Goal: Task Accomplishment & Management: Complete application form

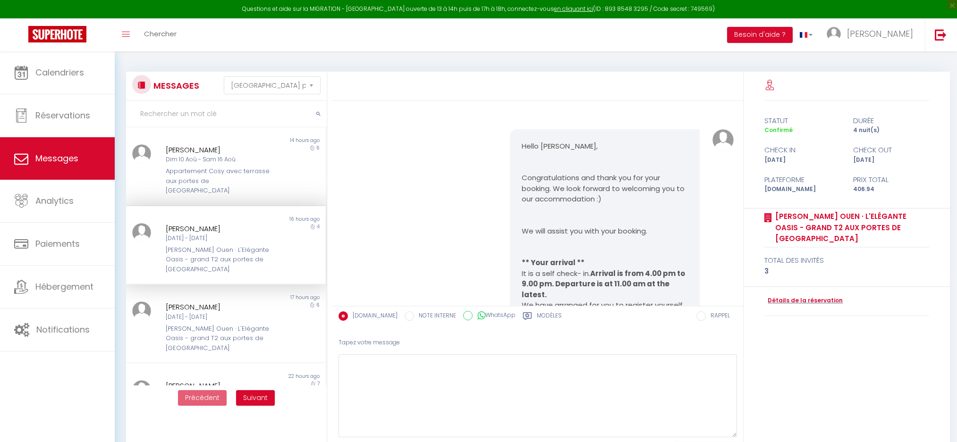
select select "message"
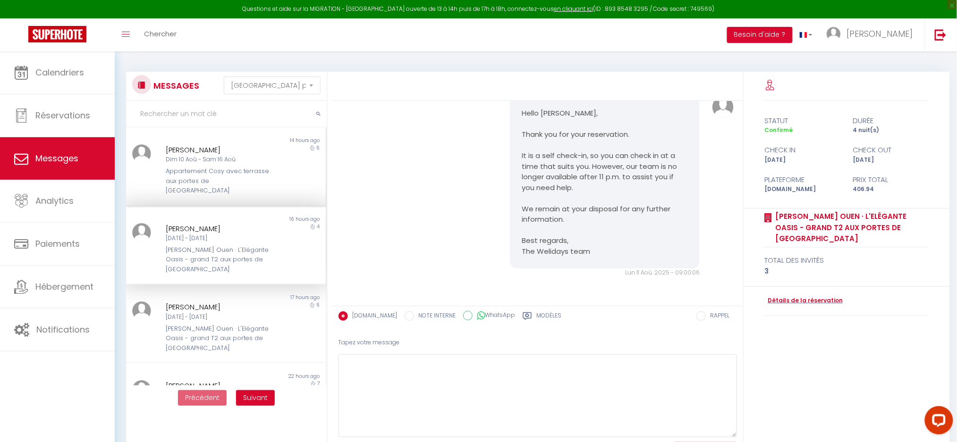
click at [181, 175] on div "Appartement Cosy avec terrasse aux portes de [GEOGRAPHIC_DATA]" at bounding box center [218, 181] width 104 height 29
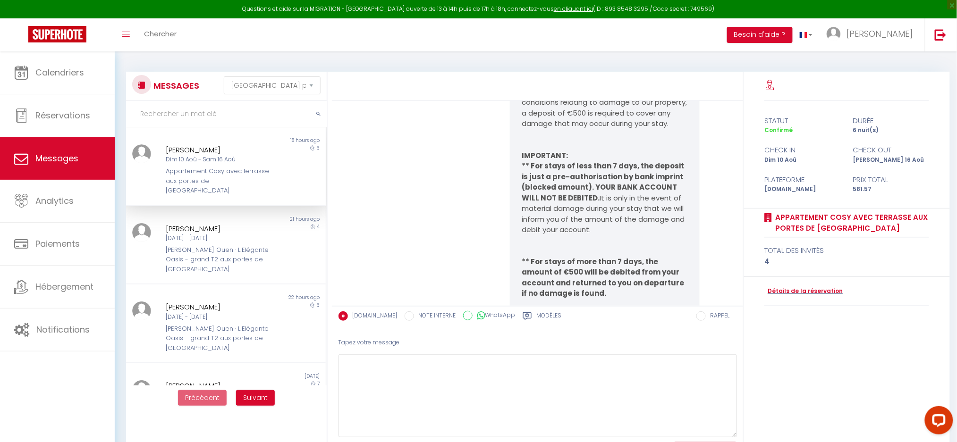
scroll to position [4898, 0]
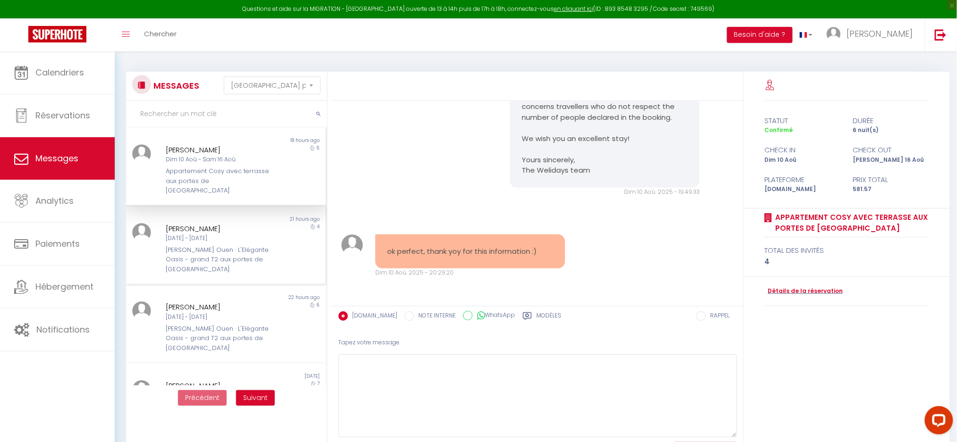
click at [193, 245] on div "[PERSON_NAME] Ouen · L'Elégante Oasis - grand T2 aux portes de [GEOGRAPHIC_DATA]" at bounding box center [218, 259] width 104 height 29
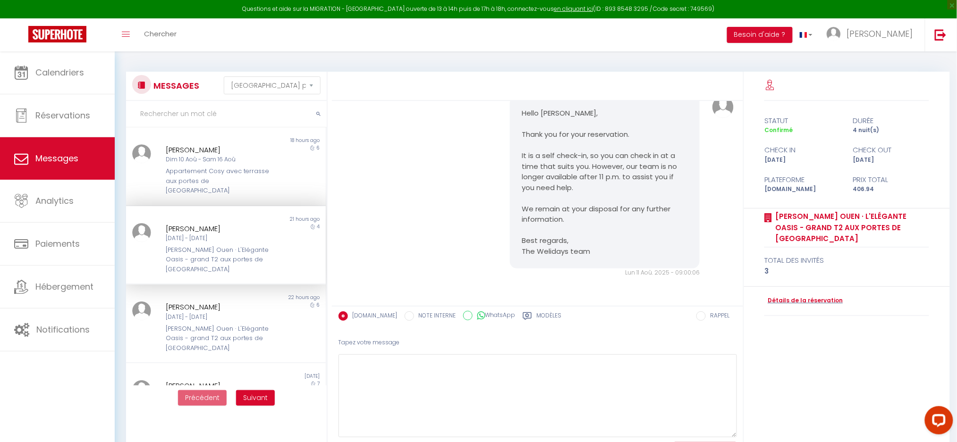
scroll to position [1221, 0]
click at [187, 302] on div "Angela Babarada" at bounding box center [218, 307] width 104 height 11
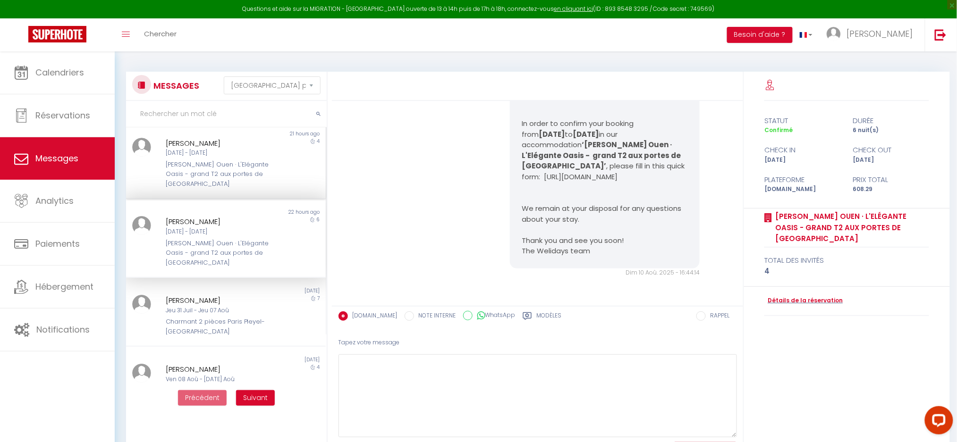
scroll to position [126, 0]
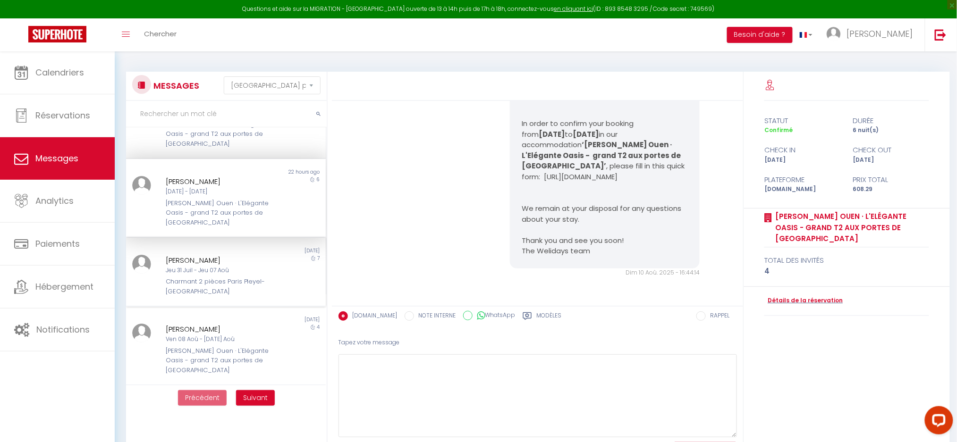
click at [176, 266] on div "Jeu 31 Juil - Jeu 07 Aoû" at bounding box center [218, 270] width 104 height 9
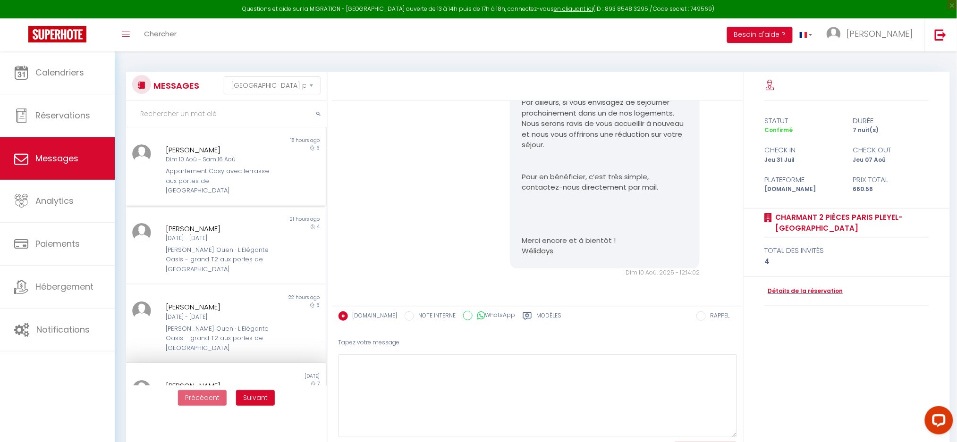
click at [209, 138] on div "Non lu" at bounding box center [176, 141] width 100 height 8
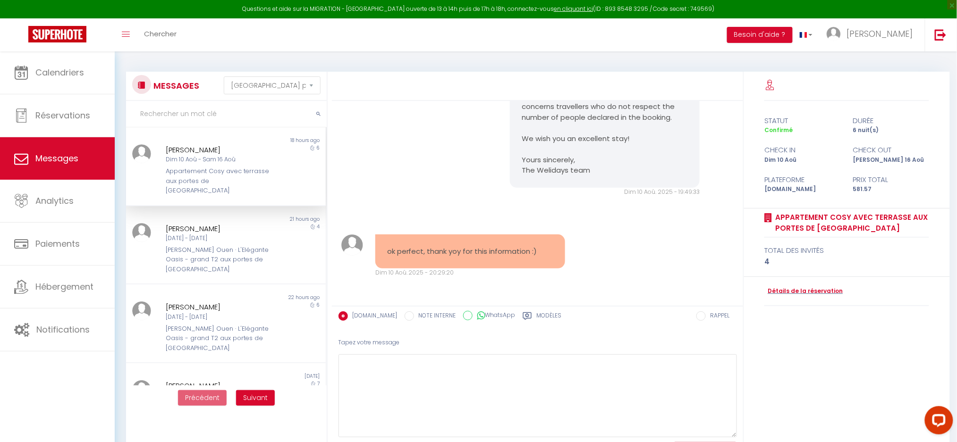
scroll to position [4898, 0]
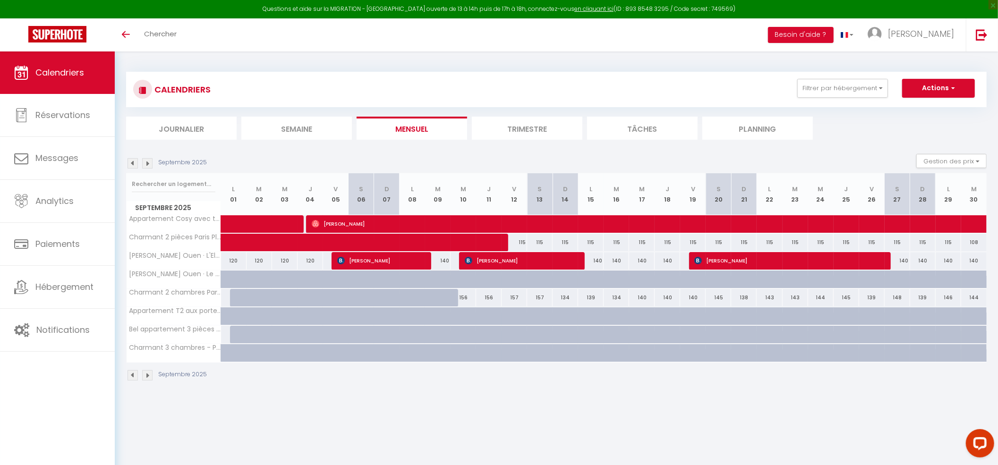
click at [130, 165] on img at bounding box center [132, 163] width 10 height 10
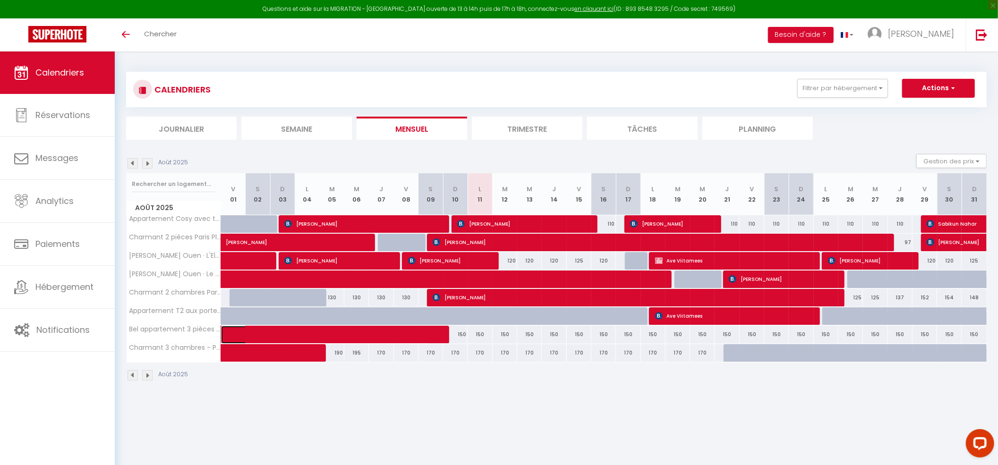
click at [291, 337] on span at bounding box center [332, 335] width 195 height 18
select select "OK"
select select "1"
select select "0"
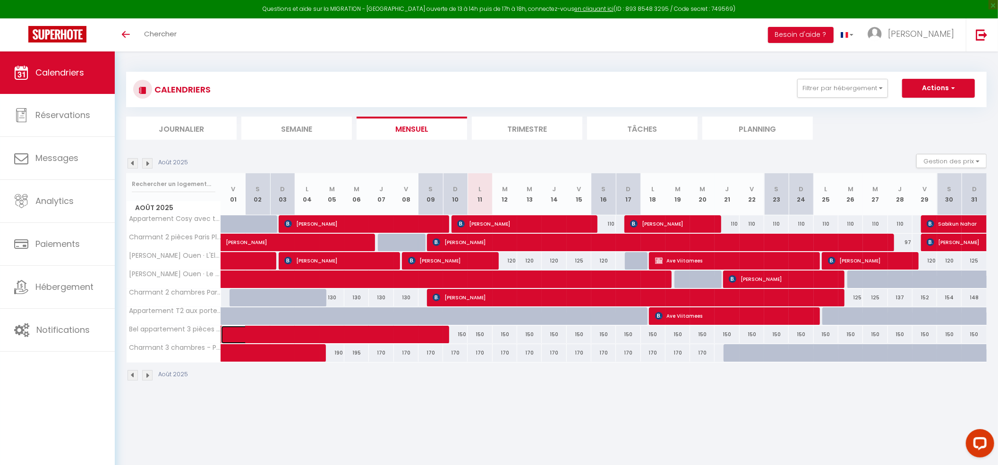
select select "1"
select select
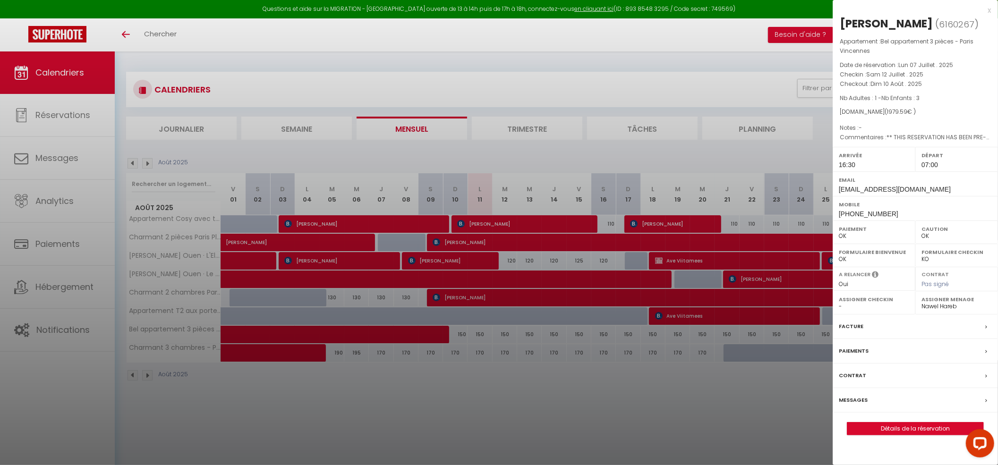
click at [578, 405] on div at bounding box center [499, 232] width 998 height 465
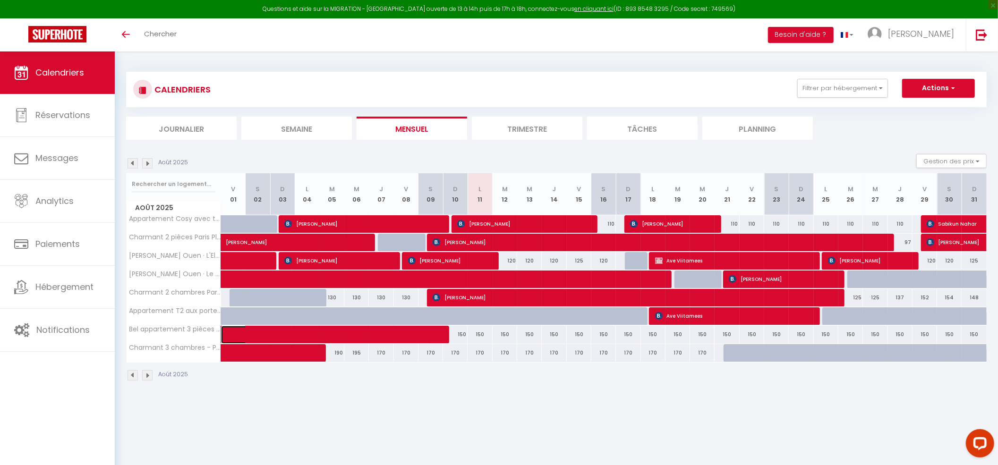
click at [400, 340] on span at bounding box center [332, 335] width 195 height 18
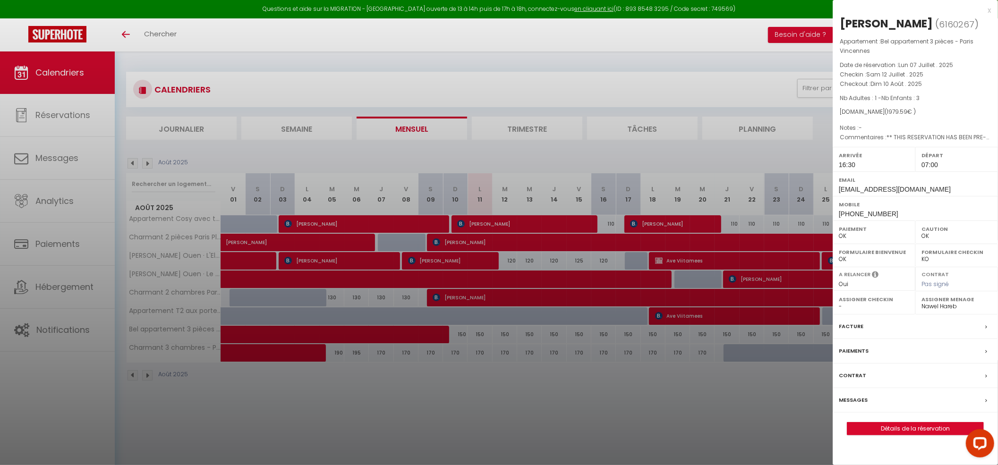
click at [398, 397] on div at bounding box center [499, 232] width 998 height 465
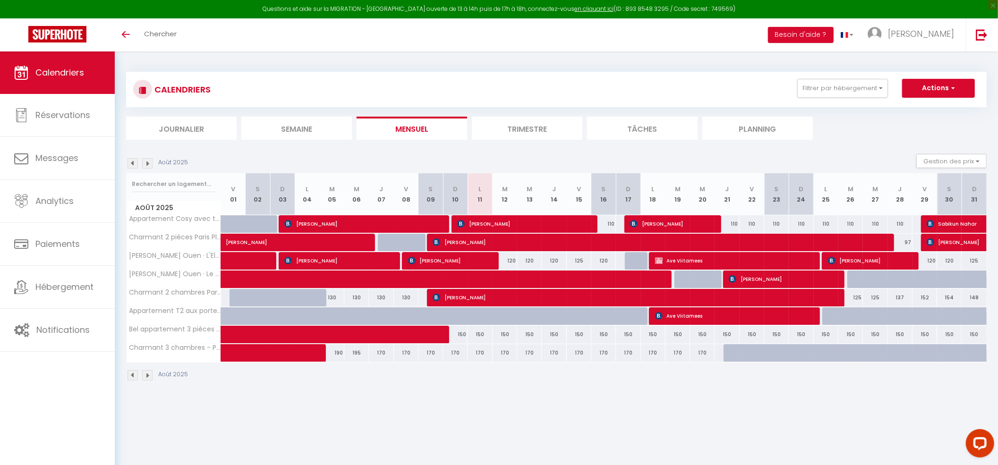
click at [459, 399] on div "CALENDRIERS Filtrer par hébergement CONCIERGERIE Appartement Cosy avec terrasse…" at bounding box center [556, 226] width 883 height 350
click at [458, 299] on span "[PERSON_NAME]" at bounding box center [632, 297] width 401 height 18
select select "38947"
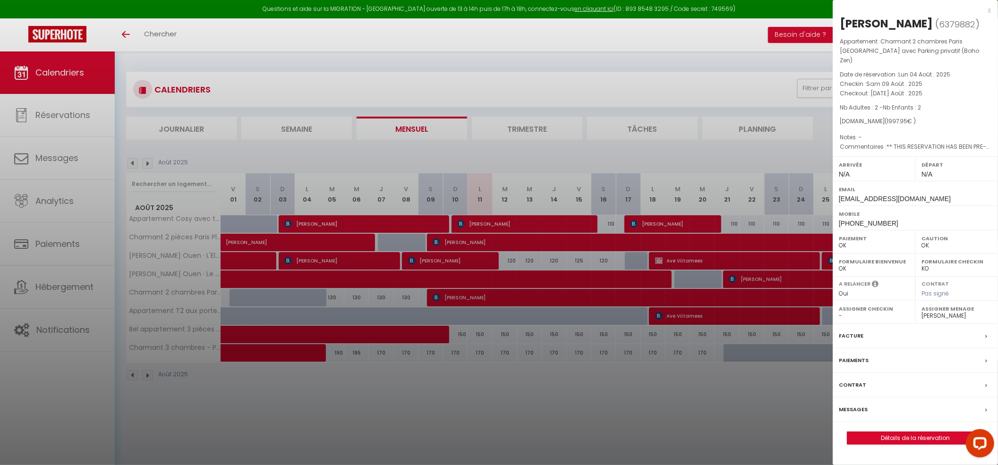
click at [850, 415] on label "Messages" at bounding box center [852, 410] width 29 height 10
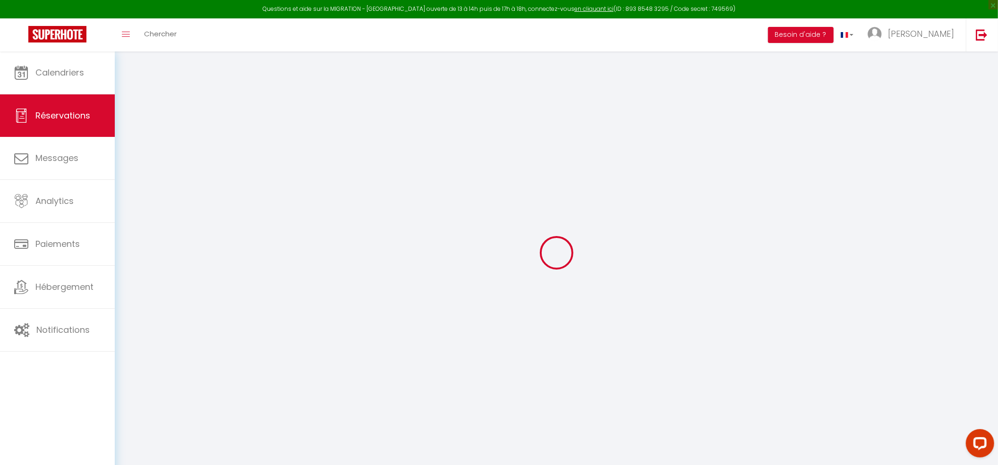
type input "[PERSON_NAME]"
type input "[EMAIL_ADDRESS][DOMAIN_NAME]"
type input "[PHONE_NUMBER]"
select select "CD"
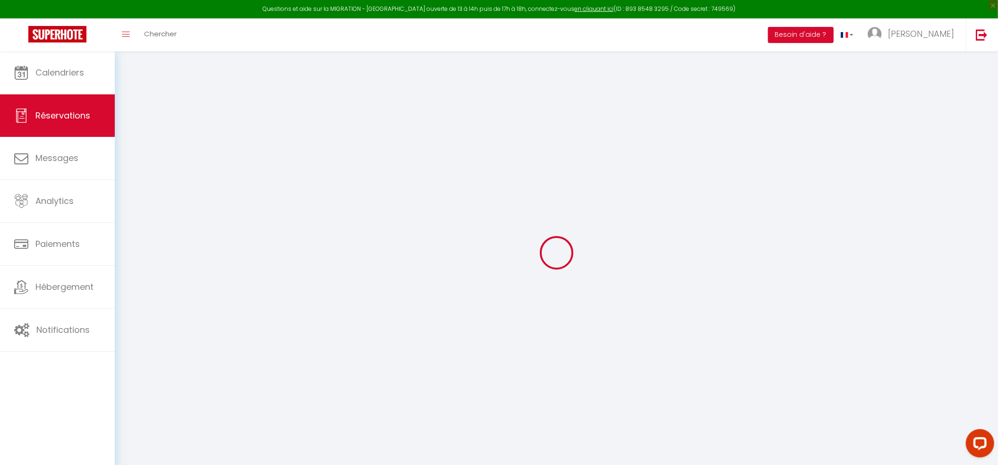
type input "297.9"
type input "27.97"
select select "58258"
select select "1"
select select
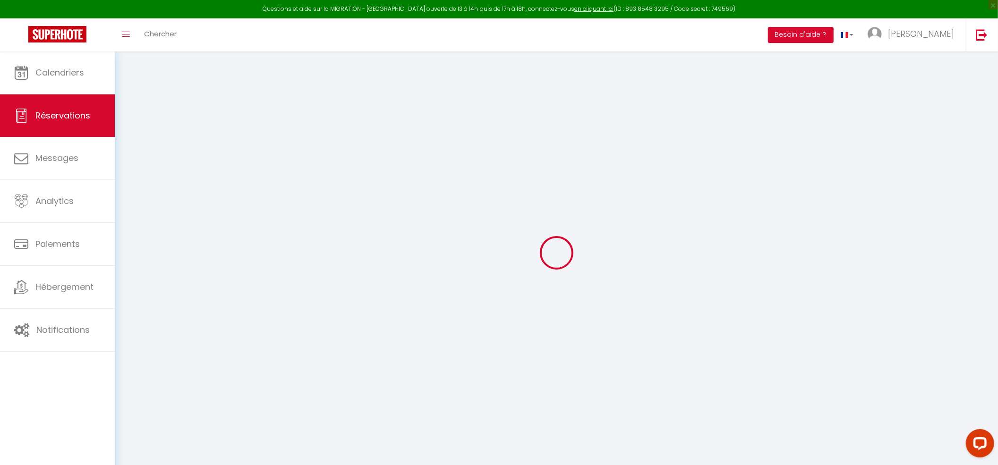
select select
type input "2"
select select "12"
select select "15"
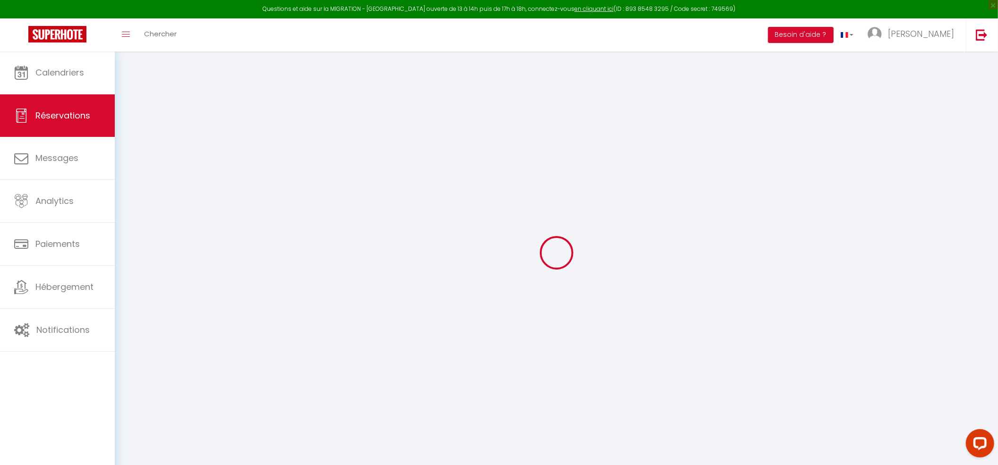
type input "1662.37"
checkbox input "false"
type input "0"
select select "2"
type input "0"
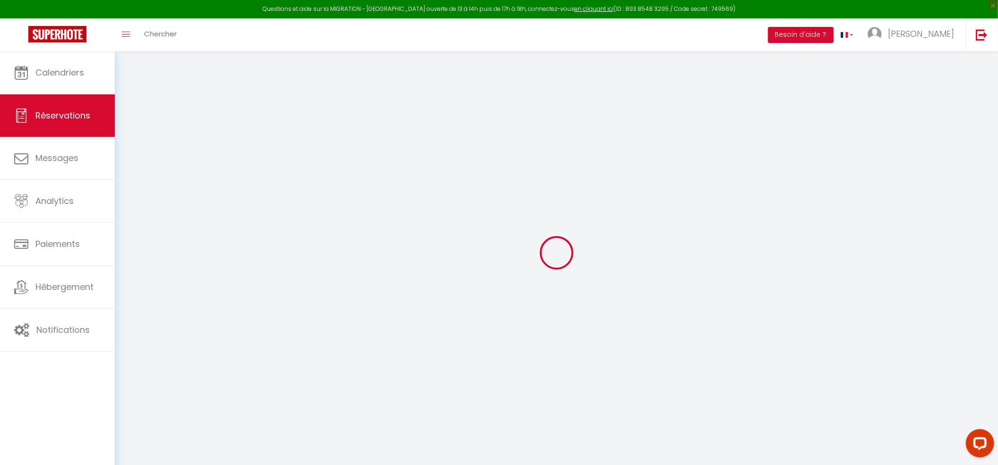
type input "0"
select select
checkbox input "false"
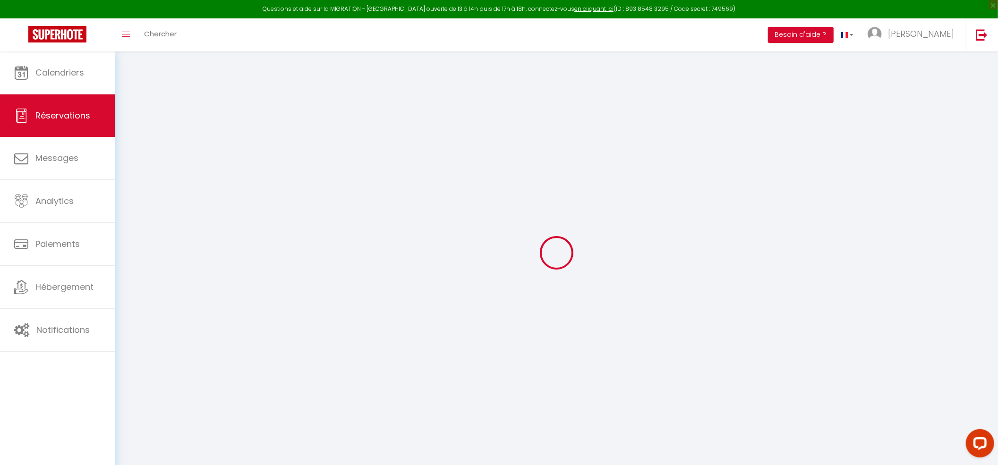
select select
checkbox input "false"
select select
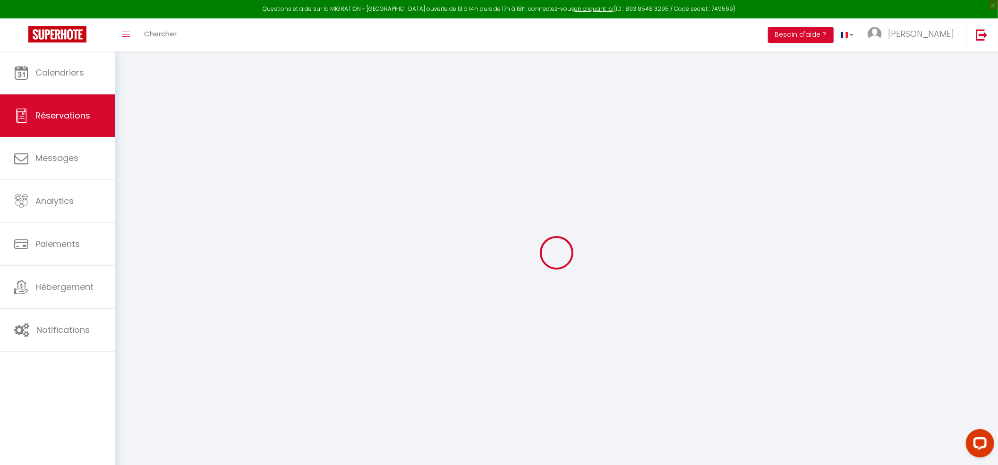
checkbox input "false"
type textarea "** THIS RESERVATION HAS BEEN PRE-PAID ** Reservation has a cancellation grace p…"
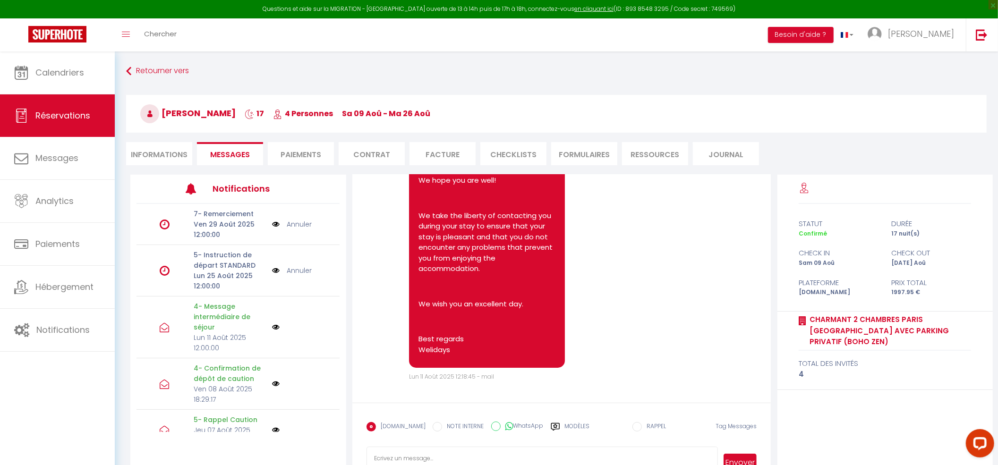
scroll to position [2831, 0]
click at [163, 144] on li "Informations" at bounding box center [159, 153] width 66 height 23
select select
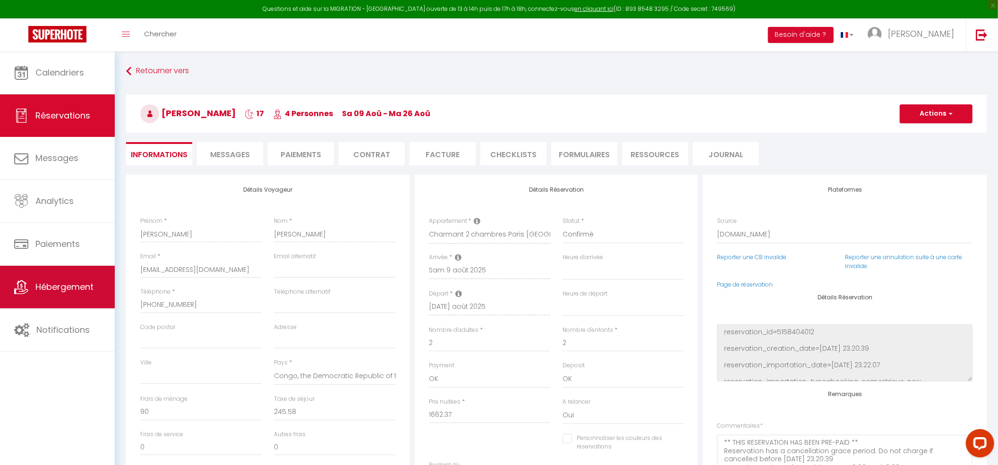
select select
checkbox input "false"
select select
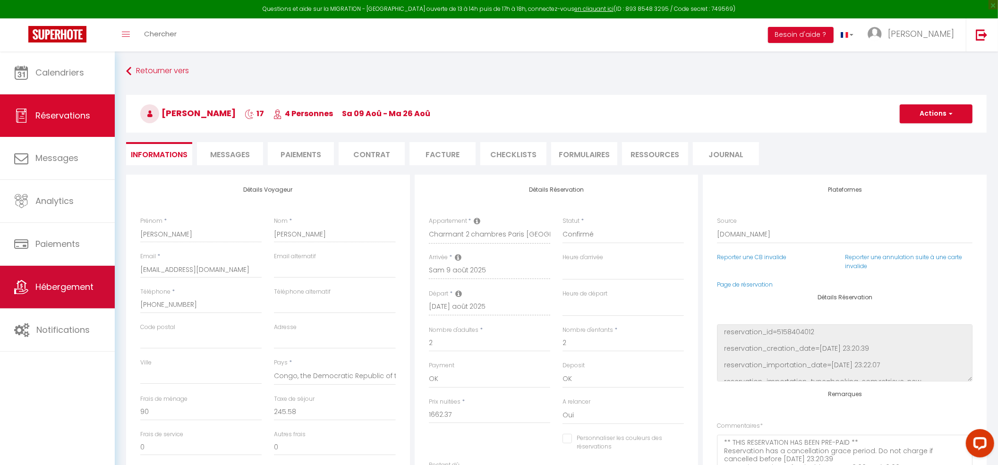
checkbox input "false"
select select
checkbox input "false"
select select
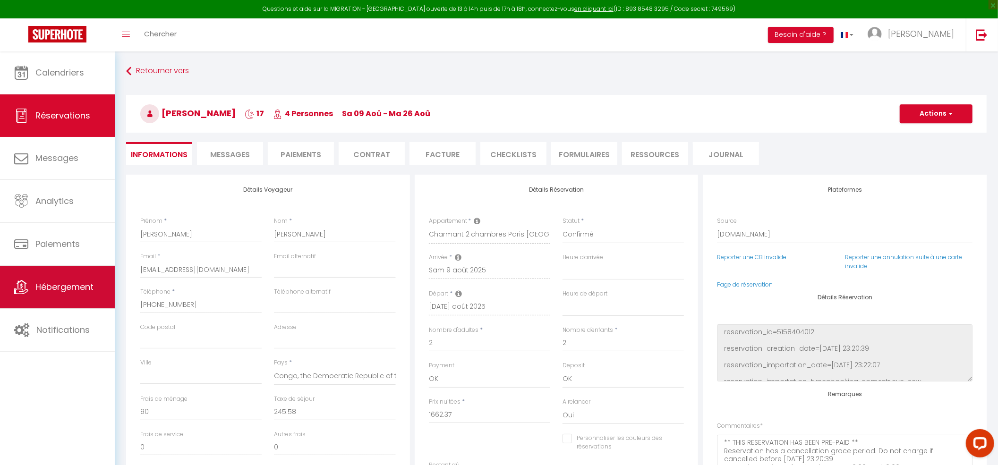
select select
checkbox input "false"
select select
checkbox input "false"
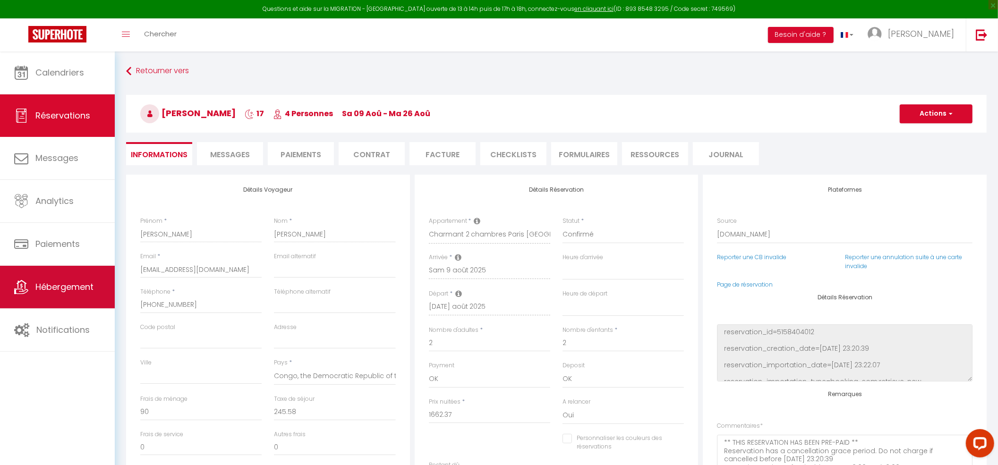
select select
checkbox input "false"
select select
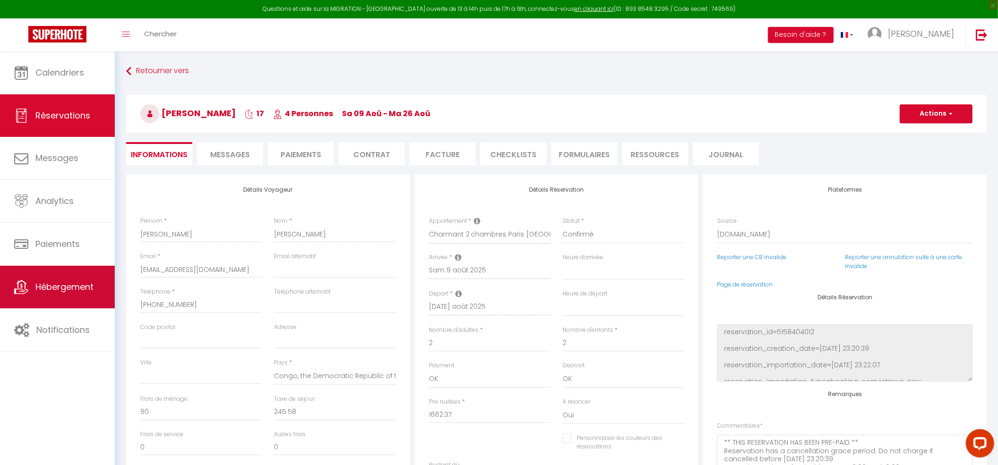
checkbox input "false"
select select
checkbox input "false"
select select
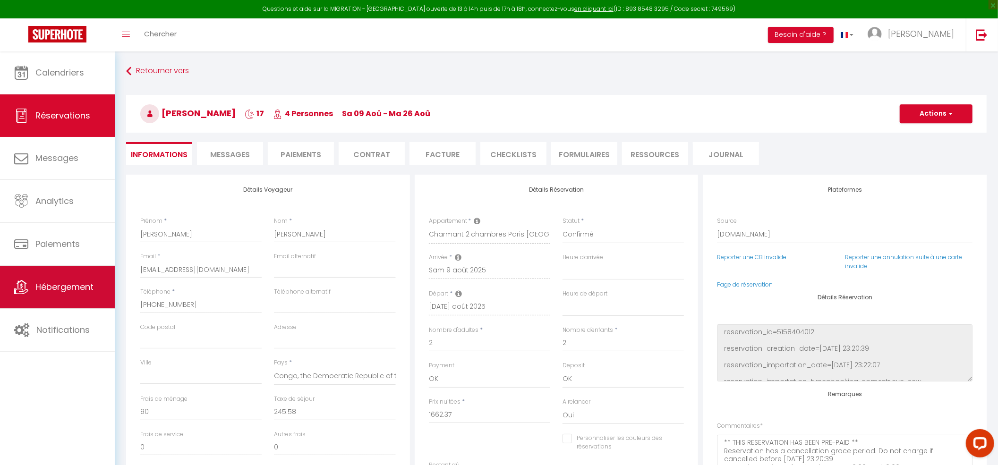
select select
checkbox input "false"
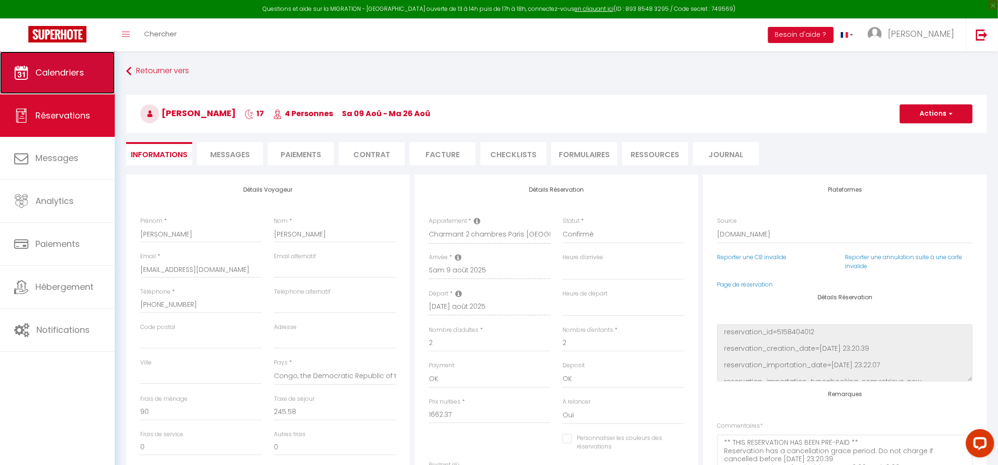
click at [89, 70] on link "Calendriers" at bounding box center [57, 72] width 115 height 42
